Goal: Check status: Check status

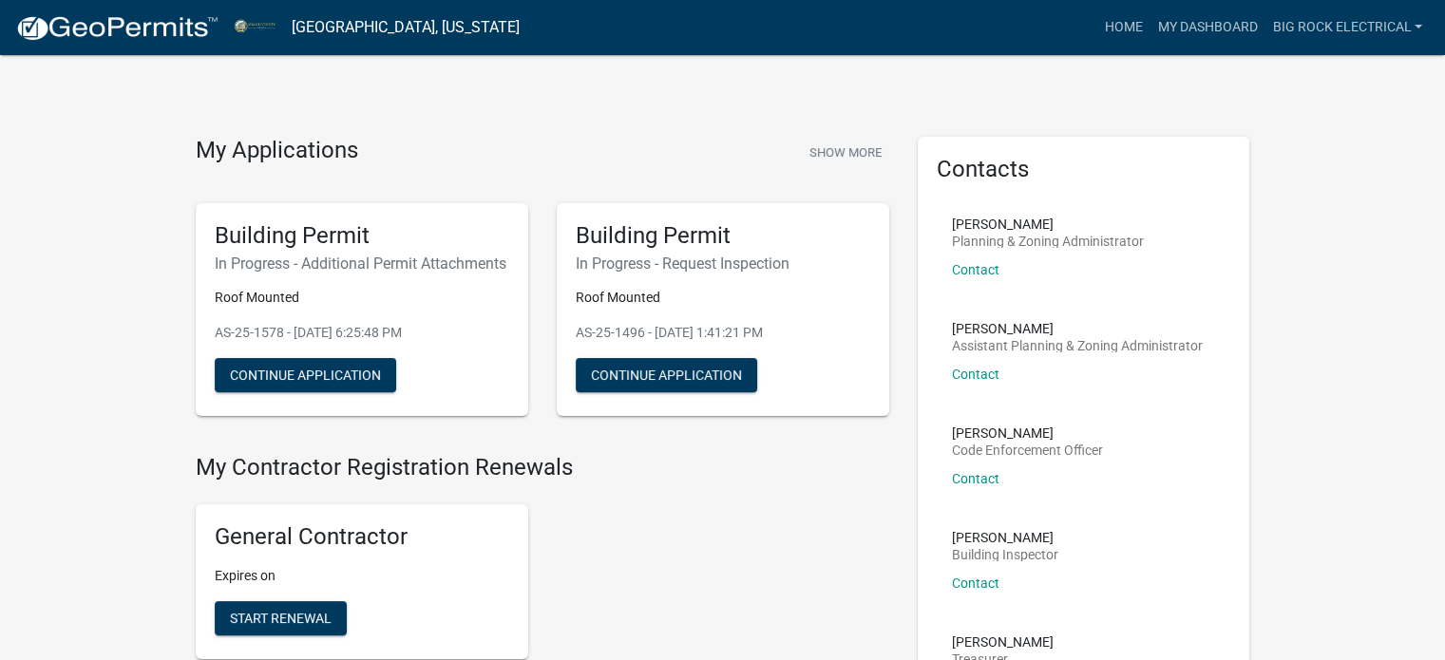
click at [140, 27] on img at bounding box center [116, 28] width 203 height 28
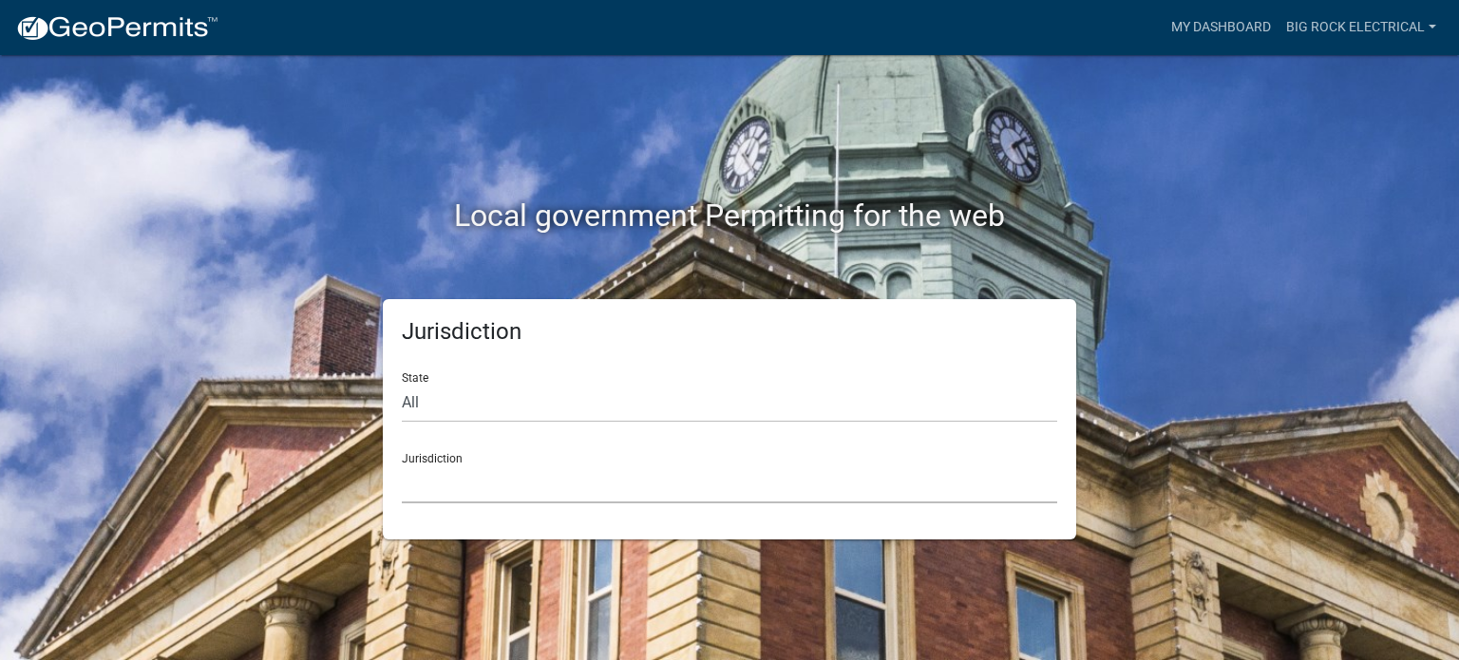
click at [460, 479] on select "[GEOGRAPHIC_DATA], [US_STATE] [GEOGRAPHIC_DATA], [US_STATE][PERSON_NAME][GEOGRA…" at bounding box center [729, 484] width 655 height 39
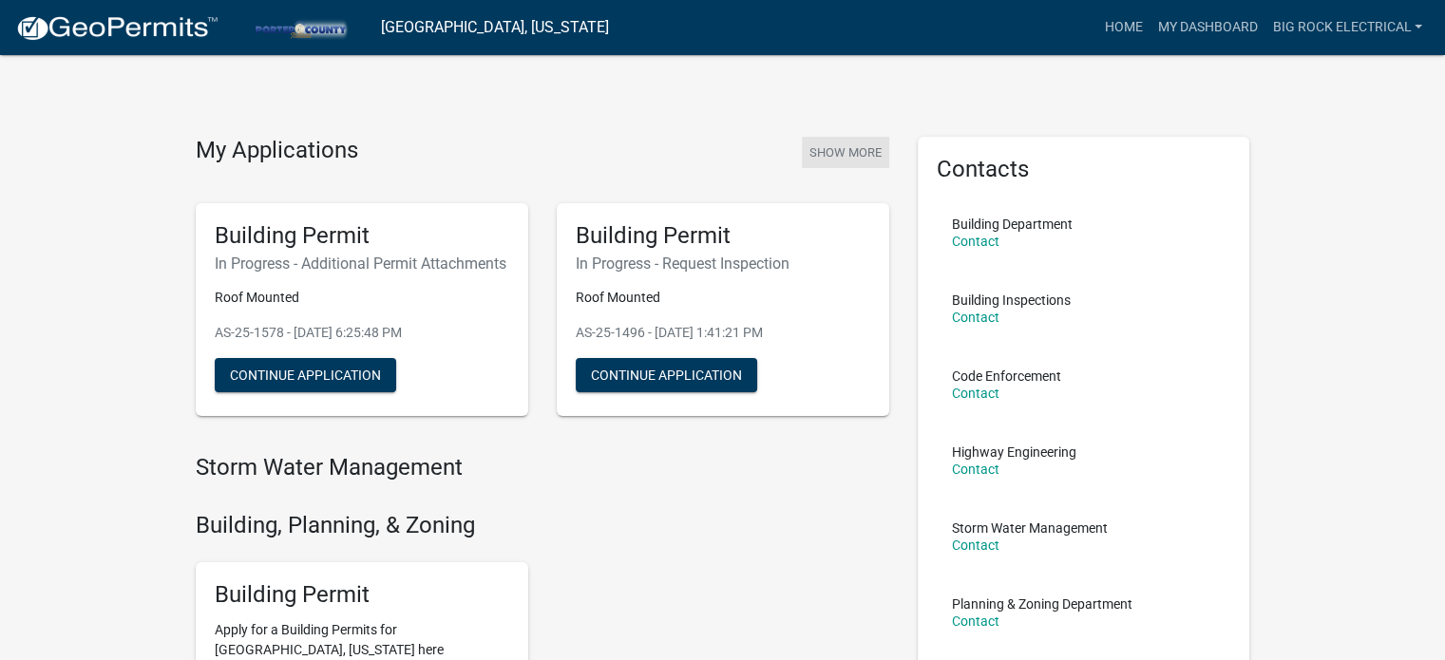
click at [808, 152] on button "Show More" at bounding box center [845, 152] width 87 height 31
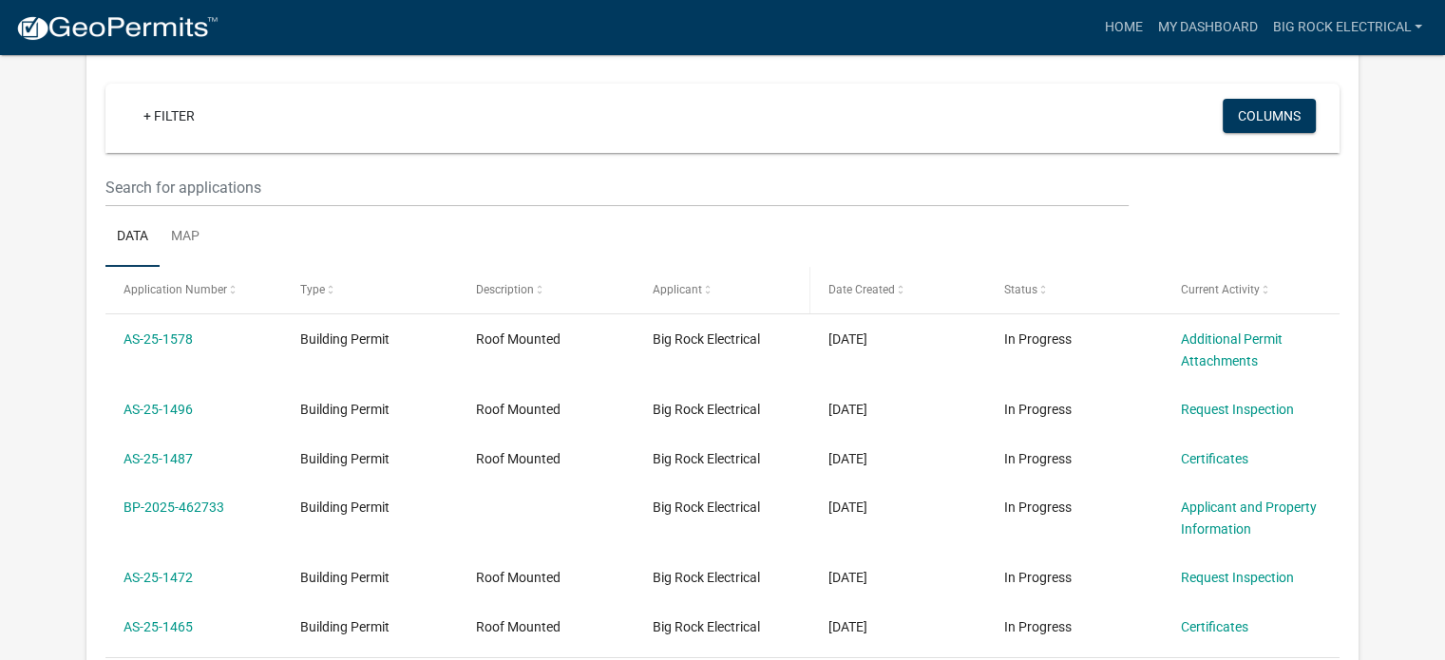
scroll to position [285, 0]
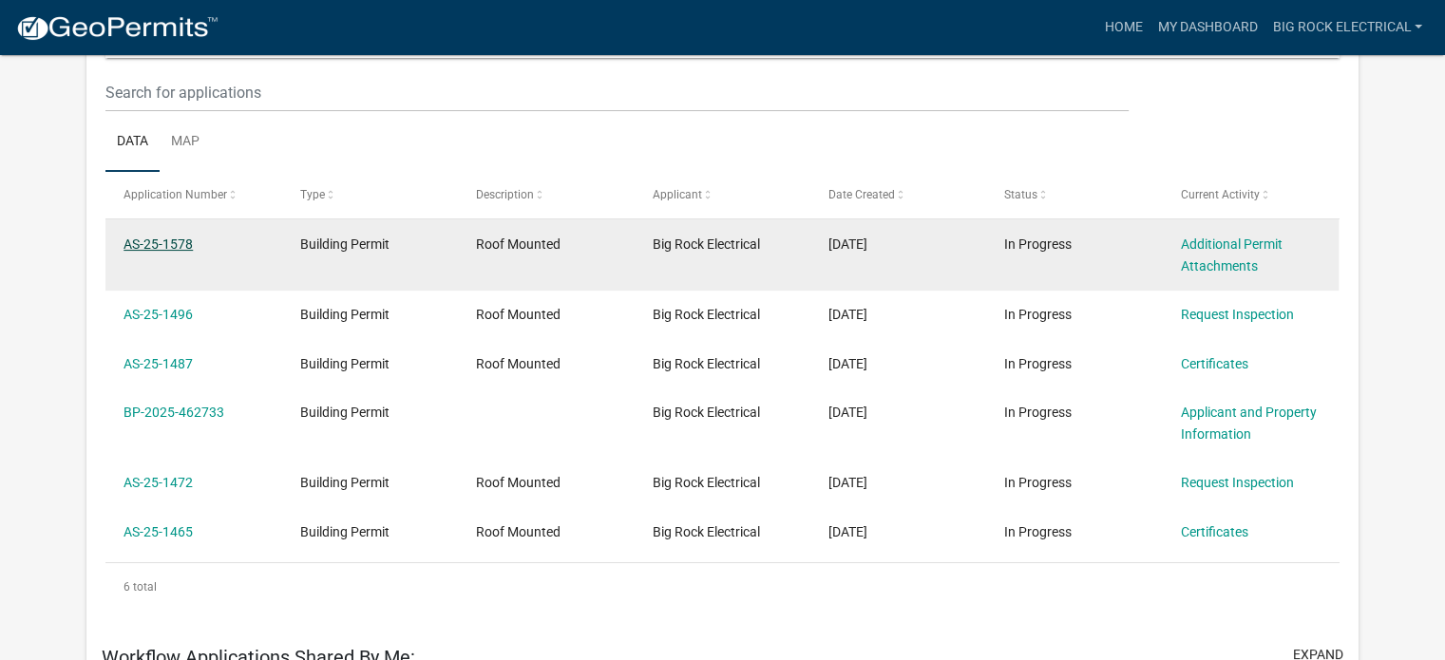
click at [175, 237] on link "AS-25-1578" at bounding box center [157, 244] width 69 height 15
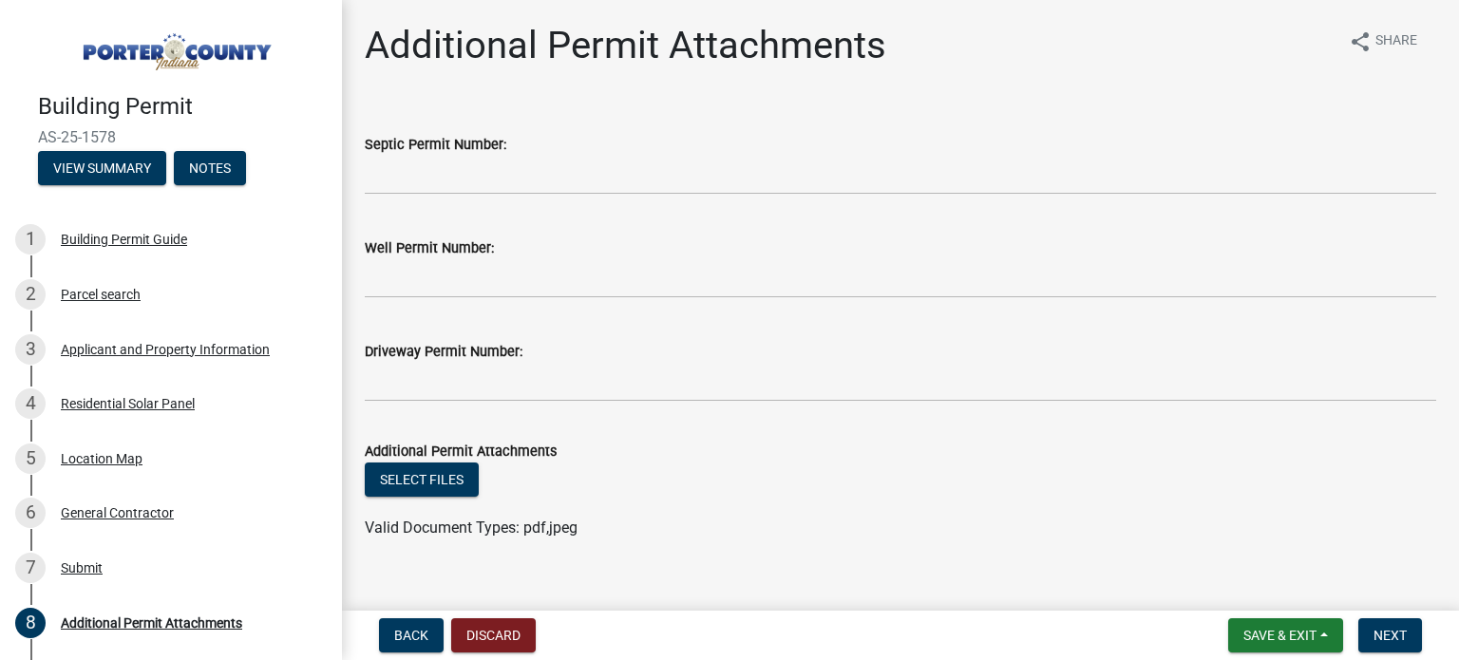
scroll to position [27, 0]
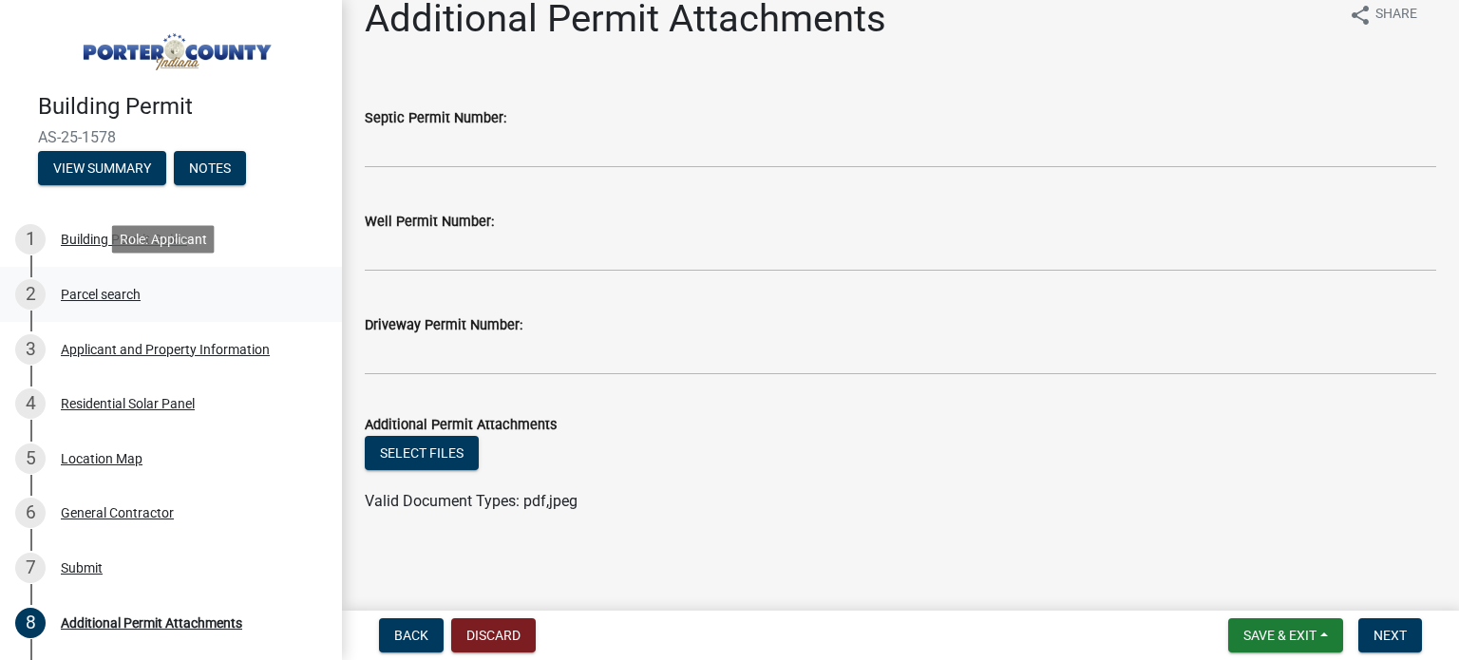
drag, startPoint x: 93, startPoint y: 289, endPoint x: 379, endPoint y: 275, distance: 286.3
click at [93, 290] on div "Parcel search" at bounding box center [101, 294] width 80 height 13
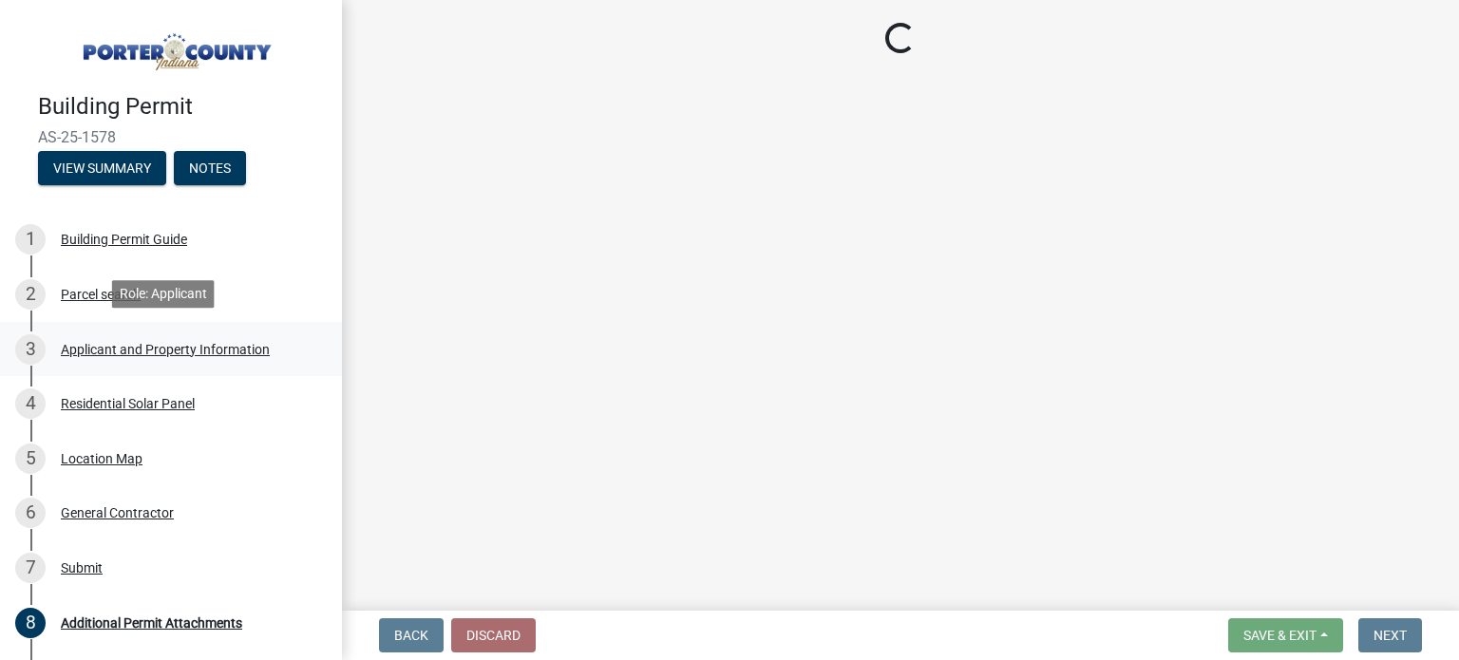
click at [117, 335] on div "3 Applicant and Property Information" at bounding box center [163, 349] width 296 height 30
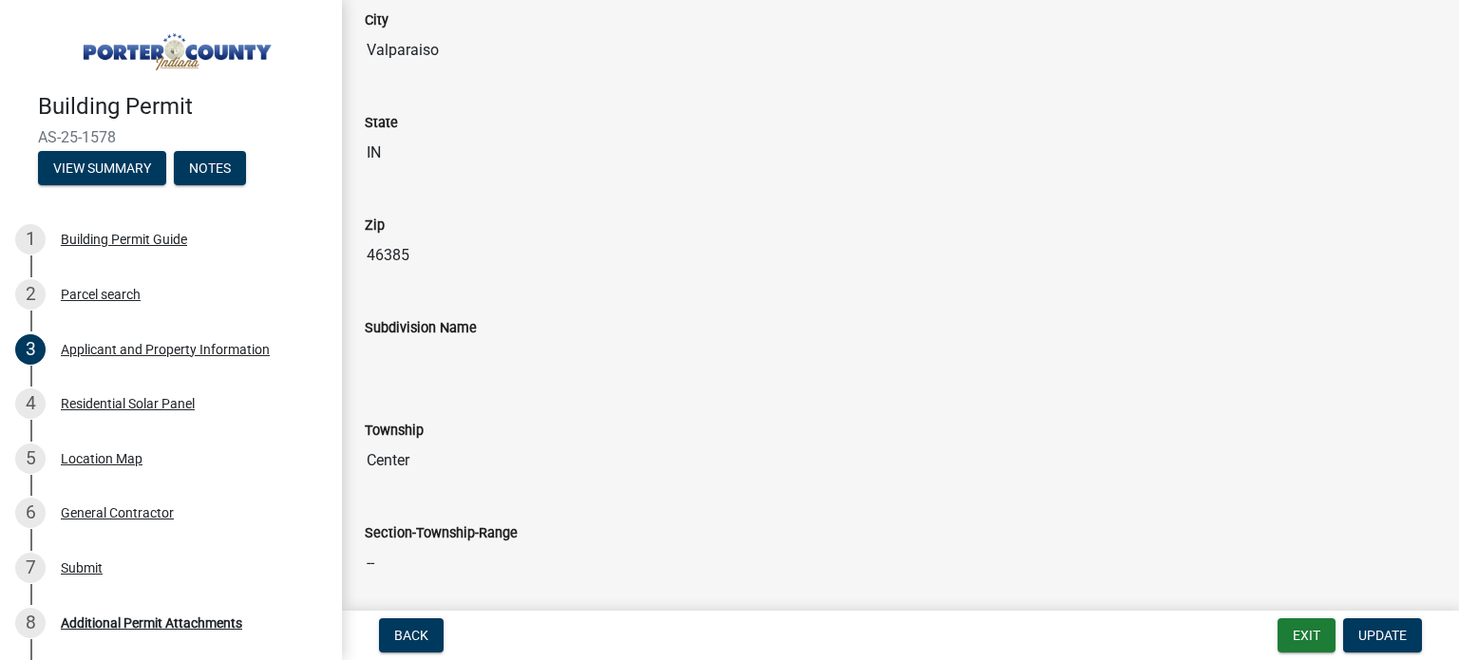
scroll to position [665, 0]
